Goal: Find specific page/section: Find specific page/section

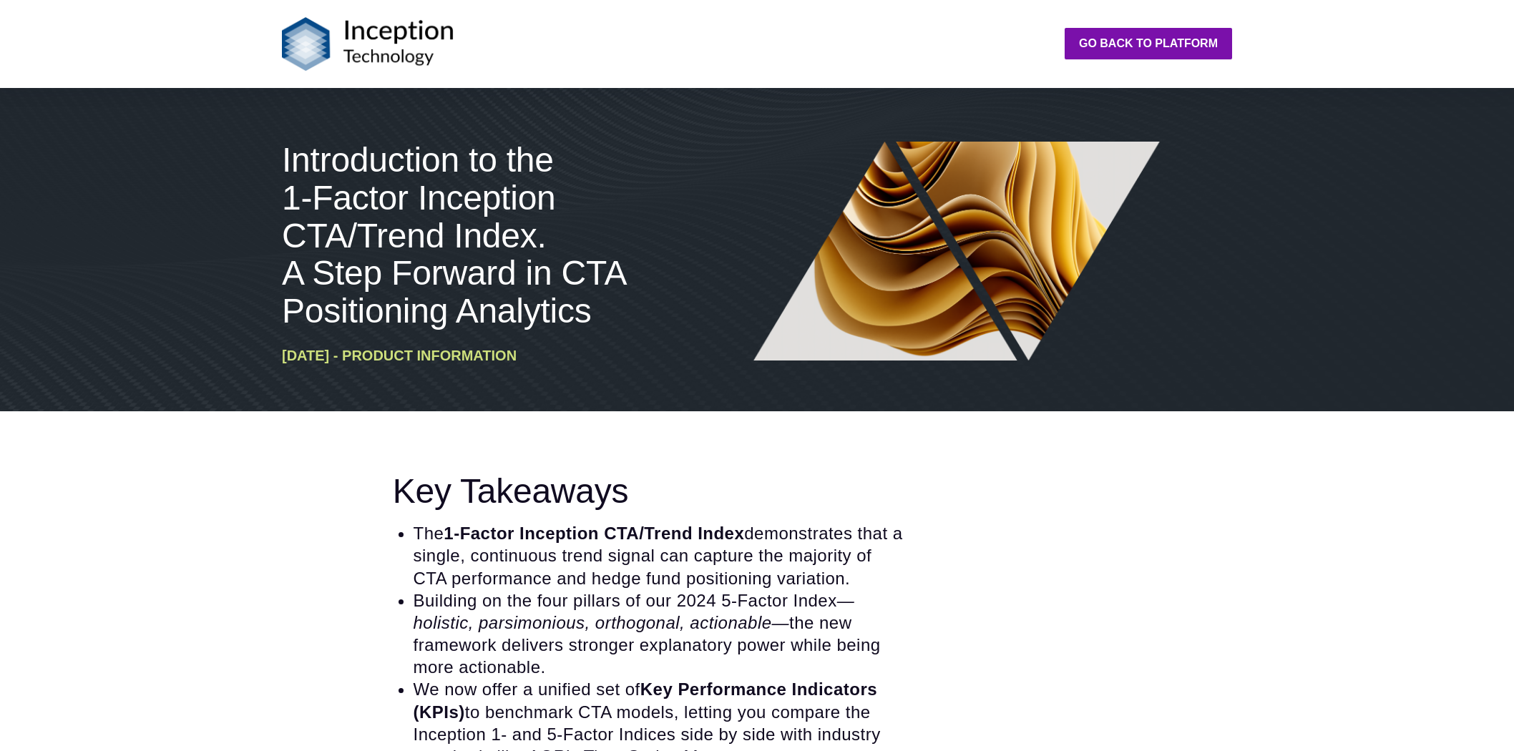
scroll to position [89, 0]
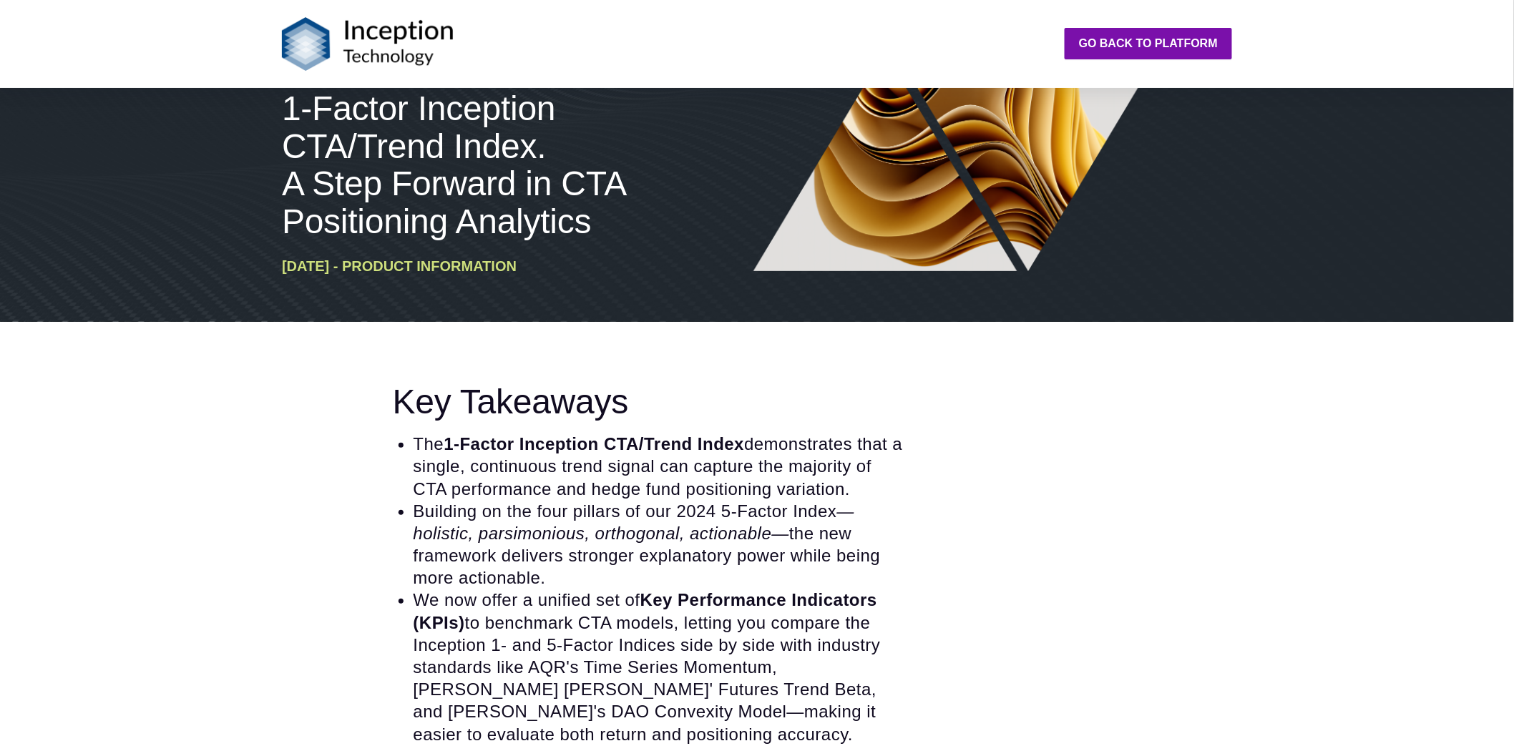
click at [316, 48] on img at bounding box center [368, 44] width 172 height 54
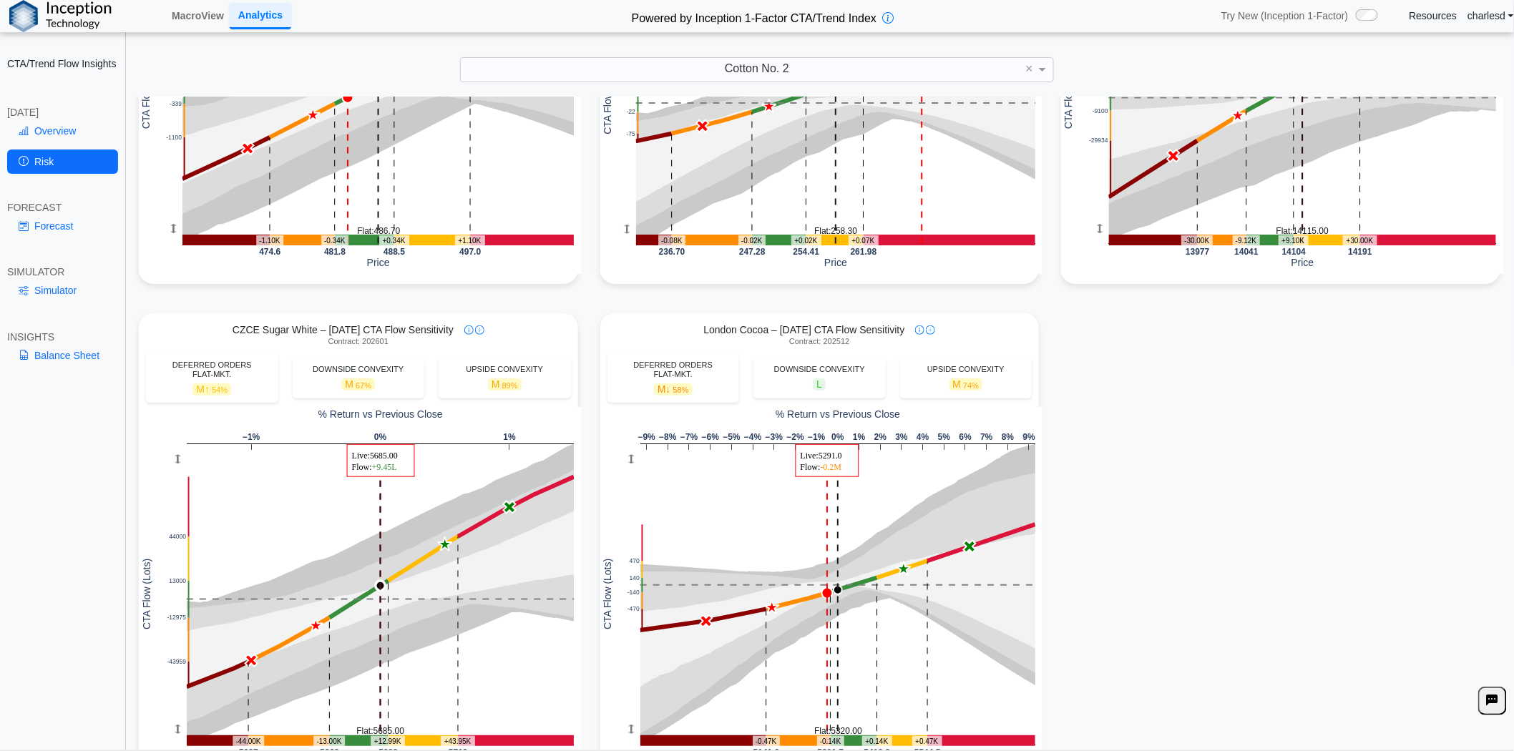
scroll to position [1411, 0]
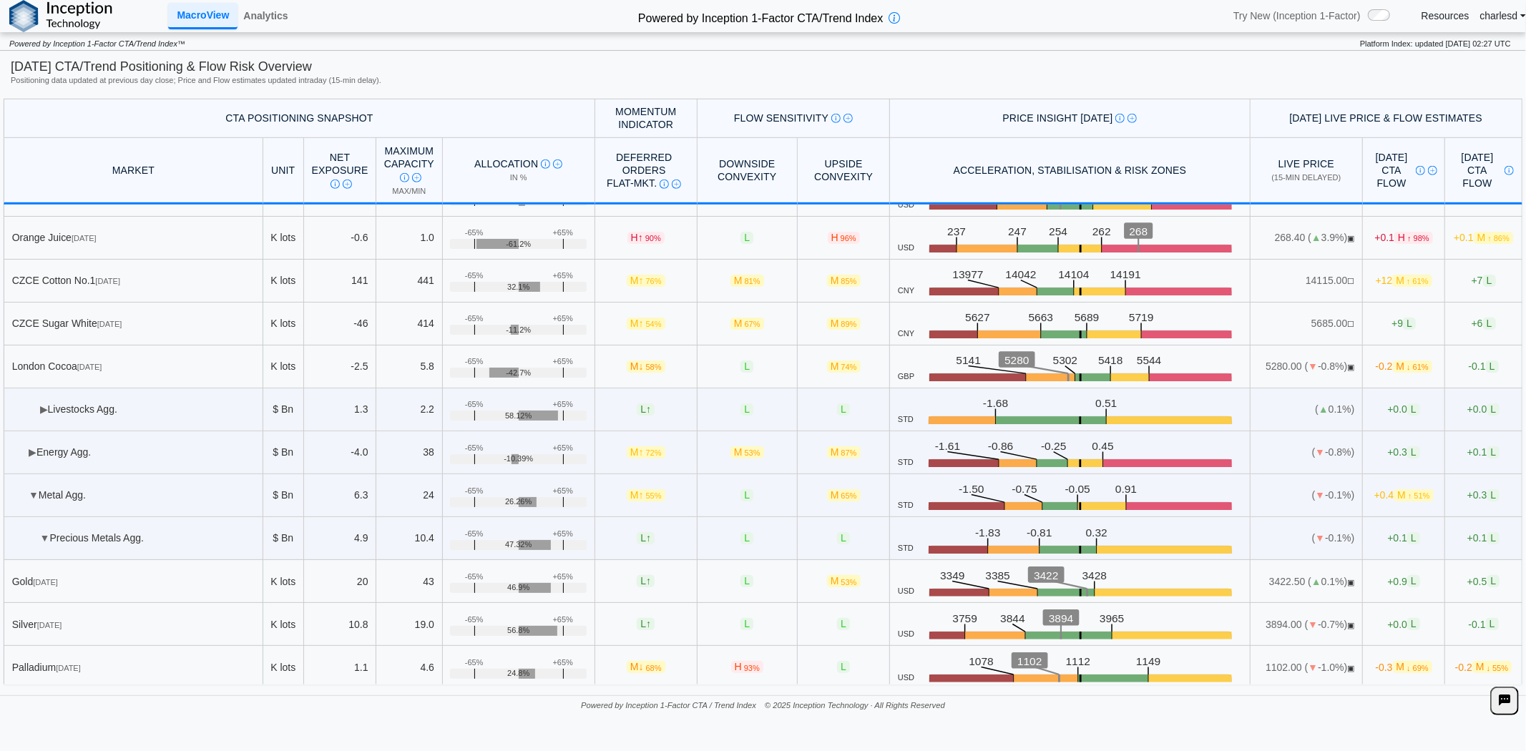
scroll to position [695, 0]
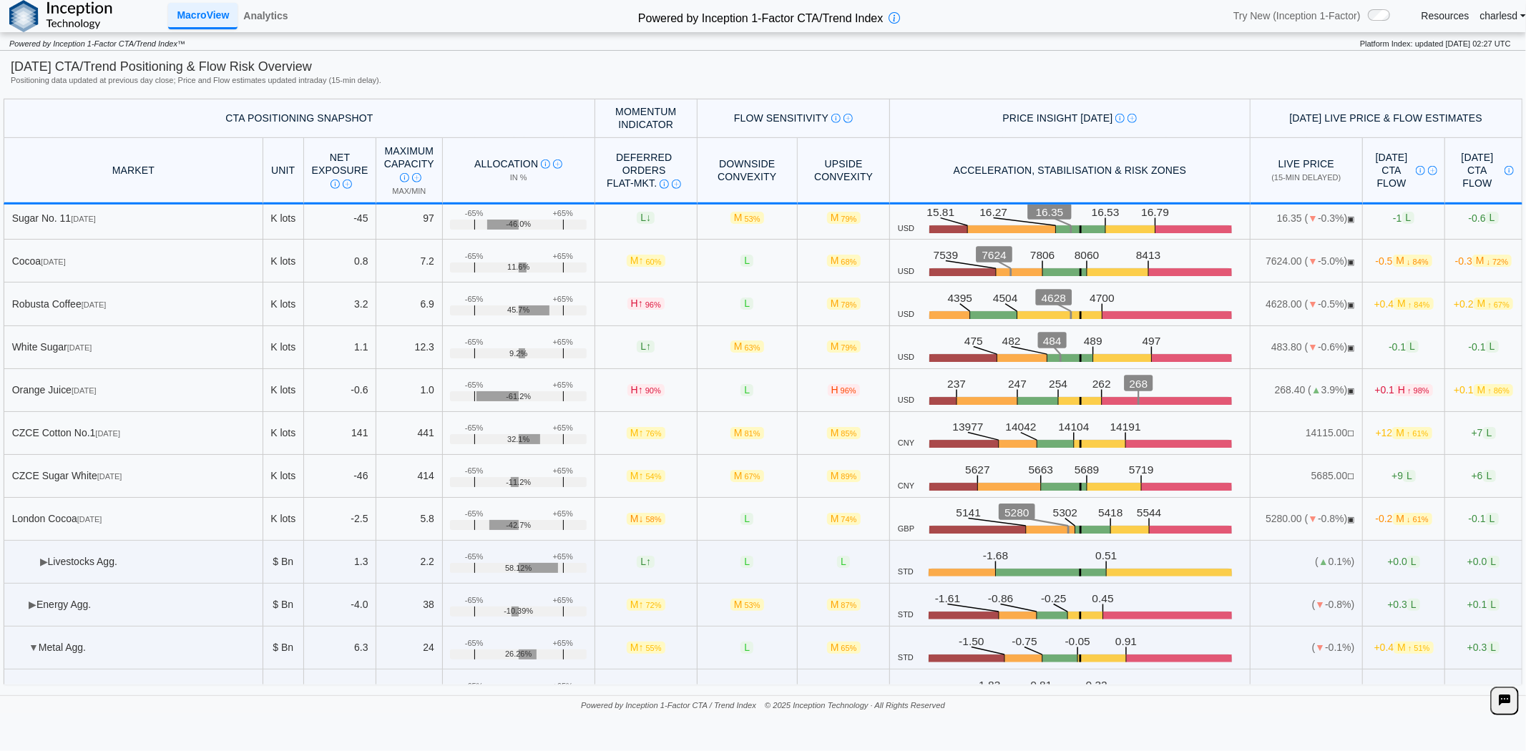
click at [30, 599] on span "▶" at bounding box center [33, 604] width 8 height 11
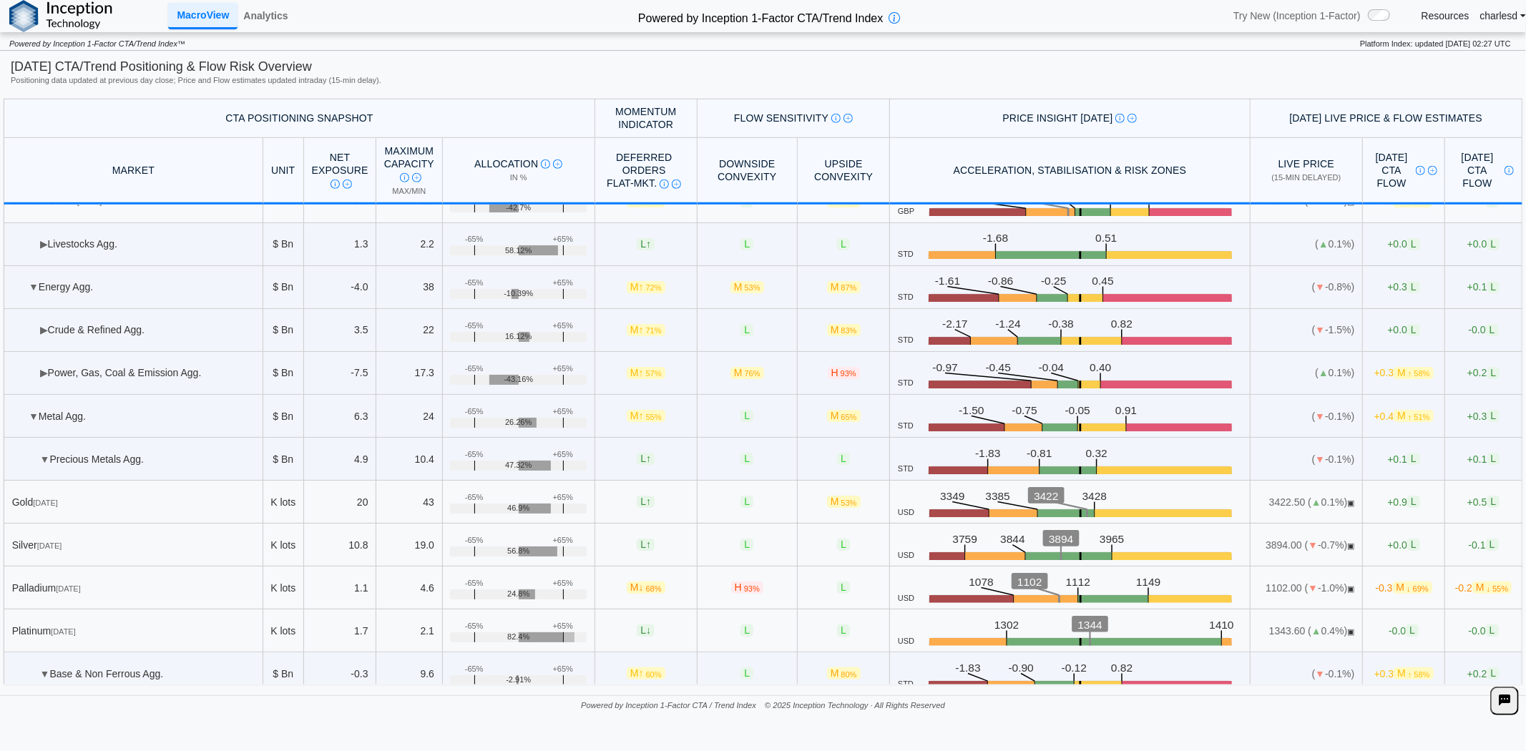
click at [38, 368] on td "▶ Power, Gas, Coal & Emission Agg." at bounding box center [134, 373] width 260 height 43
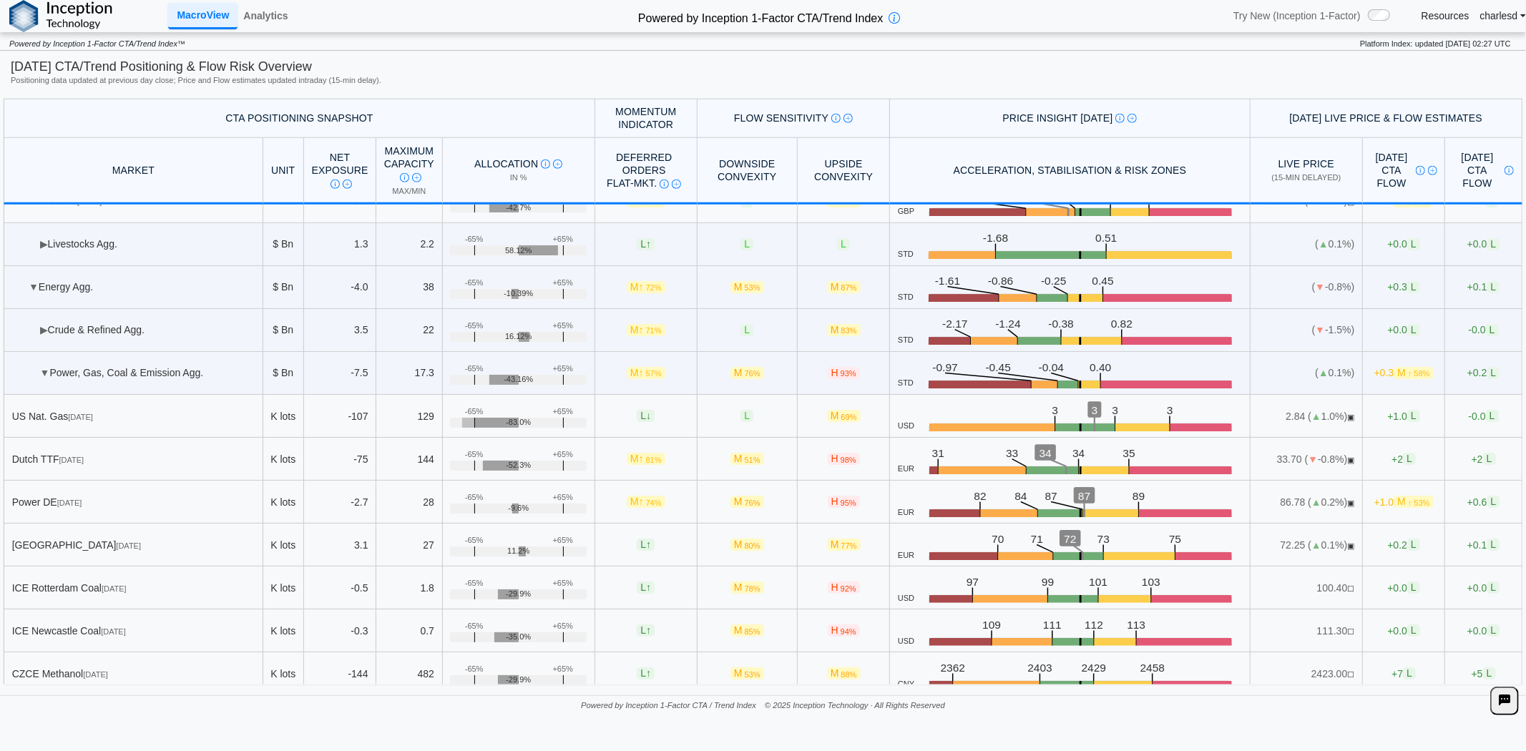
click at [44, 324] on span "▶" at bounding box center [44, 329] width 8 height 11
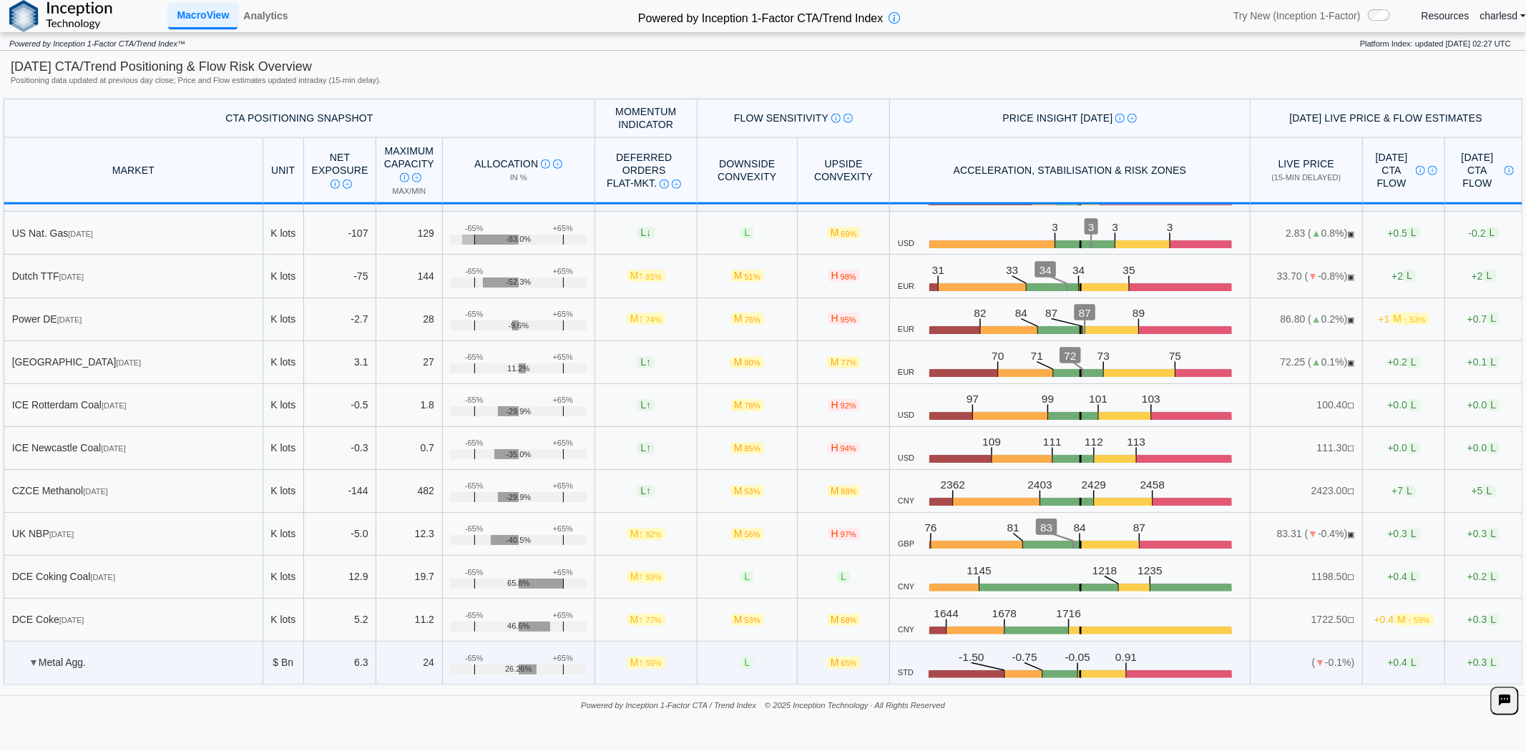
scroll to position [1172, 0]
